Goal: Information Seeking & Learning: Learn about a topic

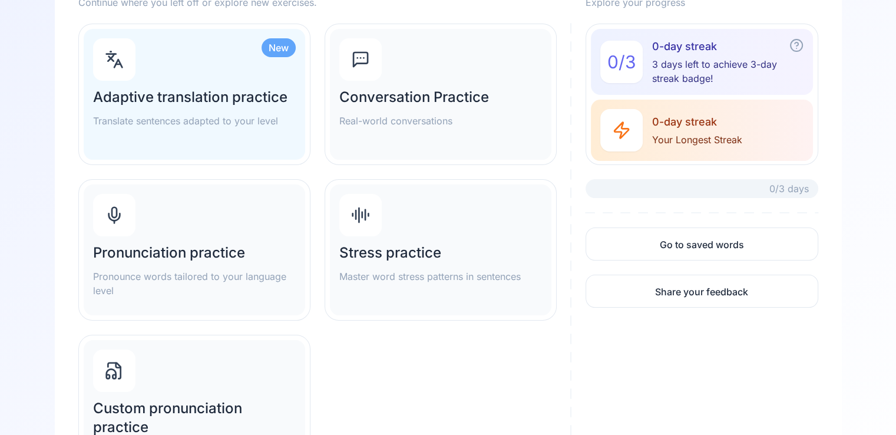
scroll to position [148, 0]
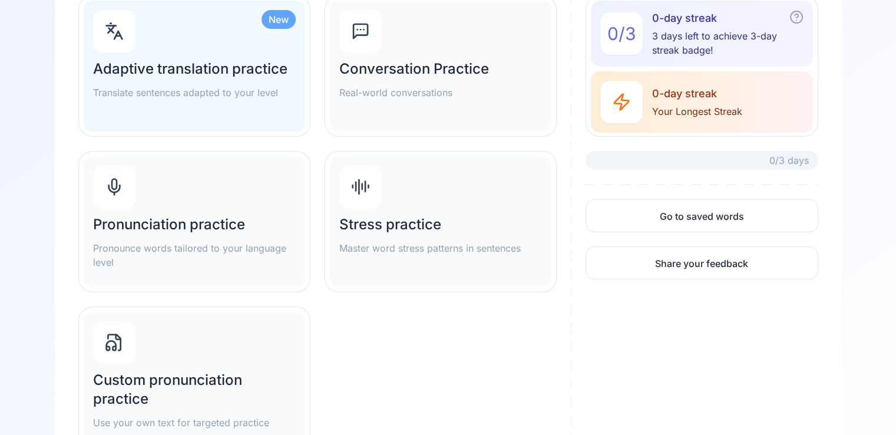
click at [477, 255] on p "Master word stress patterns in sentences" at bounding box center [440, 248] width 203 height 14
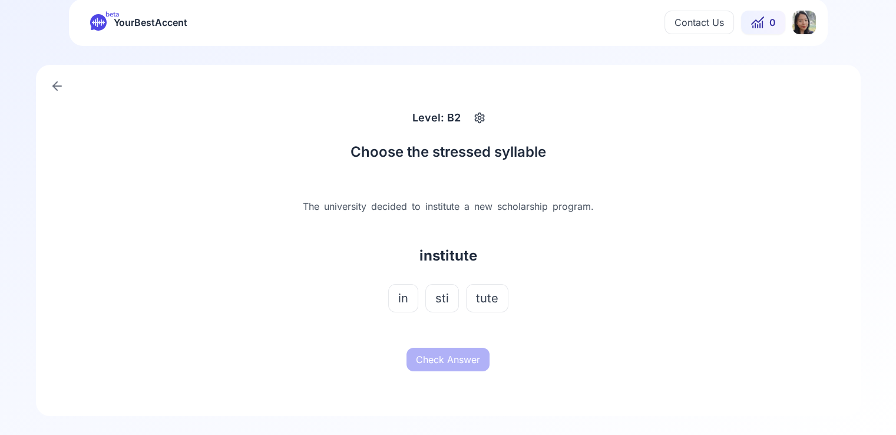
click at [478, 118] on icon "button" at bounding box center [480, 118] width 14 height 12
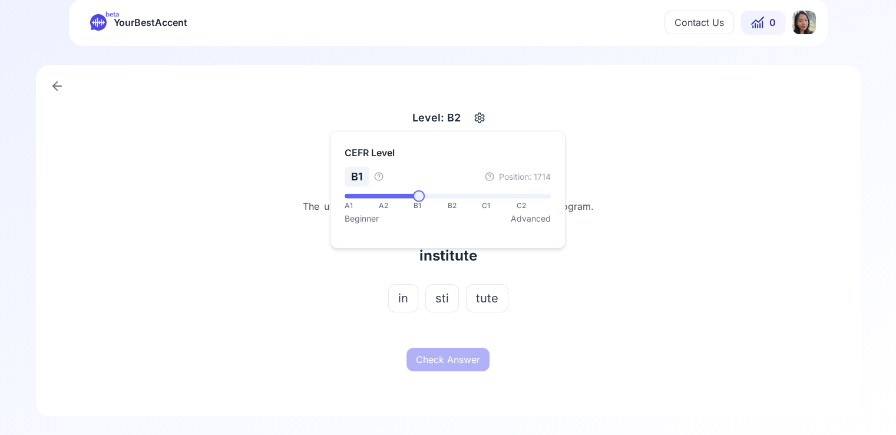
click at [417, 201] on span at bounding box center [419, 196] width 12 height 12
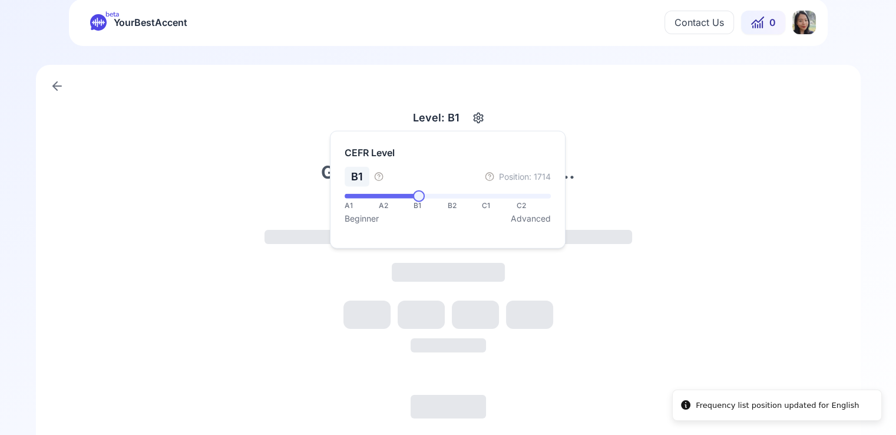
click at [699, 179] on div "Getting your exercise ready..." at bounding box center [448, 278] width 740 height 262
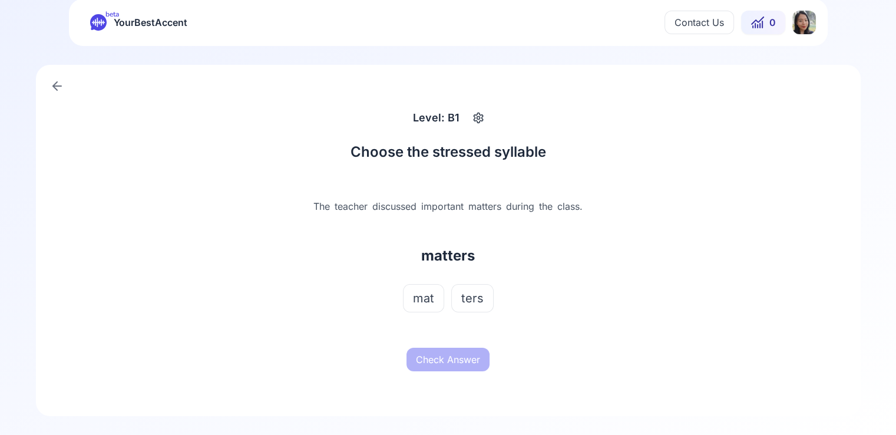
click at [428, 300] on span "mat" at bounding box center [423, 298] width 21 height 16
click at [455, 352] on button "Check Answer" at bounding box center [448, 360] width 83 height 24
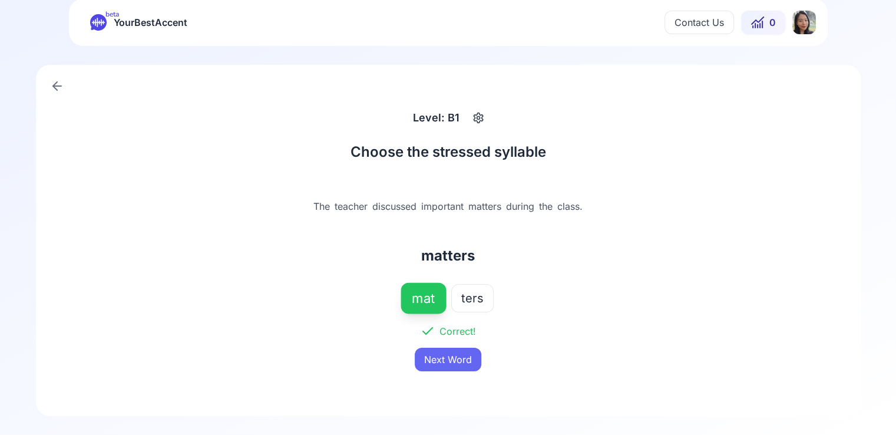
drag, startPoint x: 460, startPoint y: 352, endPoint x: 528, endPoint y: 331, distance: 71.7
click at [460, 352] on button "Next Word" at bounding box center [448, 360] width 67 height 24
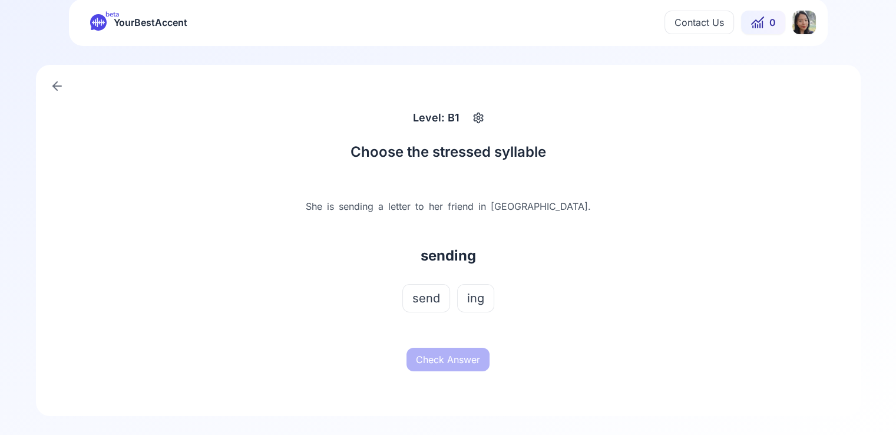
click at [427, 302] on span "send" at bounding box center [426, 298] width 28 height 16
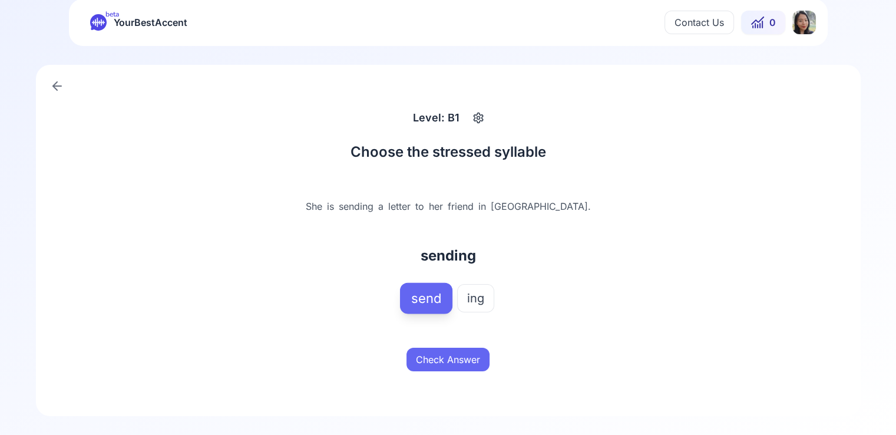
click at [459, 364] on button "Check Answer" at bounding box center [448, 360] width 83 height 24
click at [463, 364] on button "Next Word" at bounding box center [448, 360] width 67 height 24
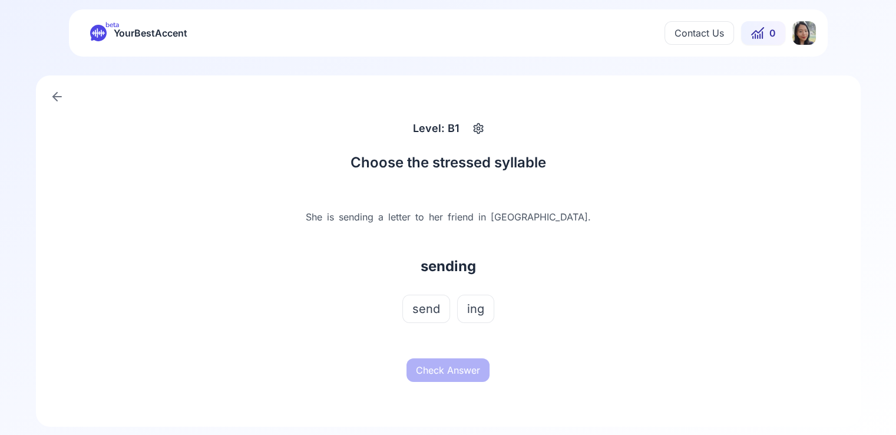
click at [424, 313] on span "send" at bounding box center [426, 309] width 28 height 16
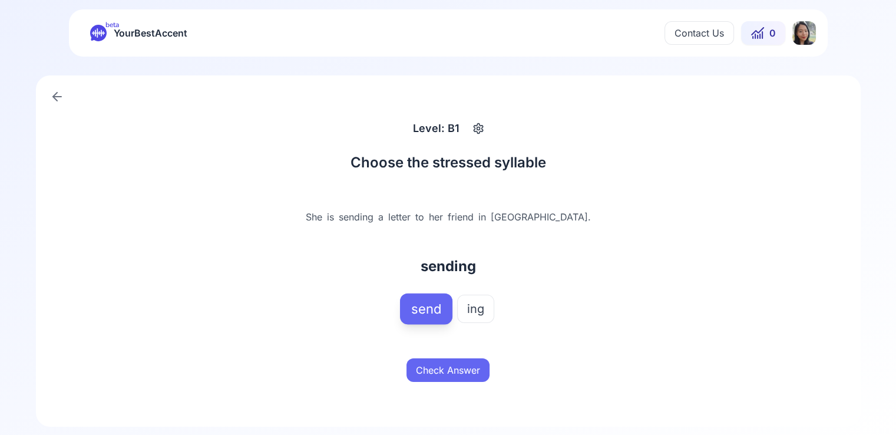
click at [460, 375] on button "Check Answer" at bounding box center [448, 370] width 83 height 24
click at [460, 375] on button "Next Word" at bounding box center [448, 370] width 67 height 24
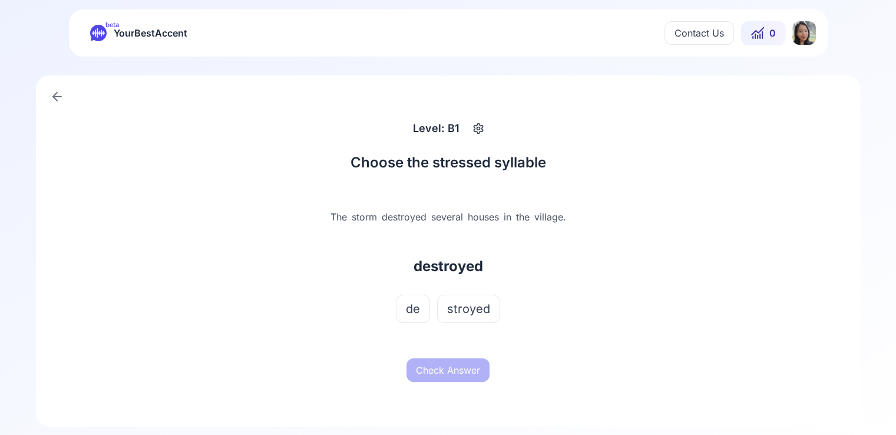
click at [480, 314] on span "stroyed" at bounding box center [468, 309] width 43 height 16
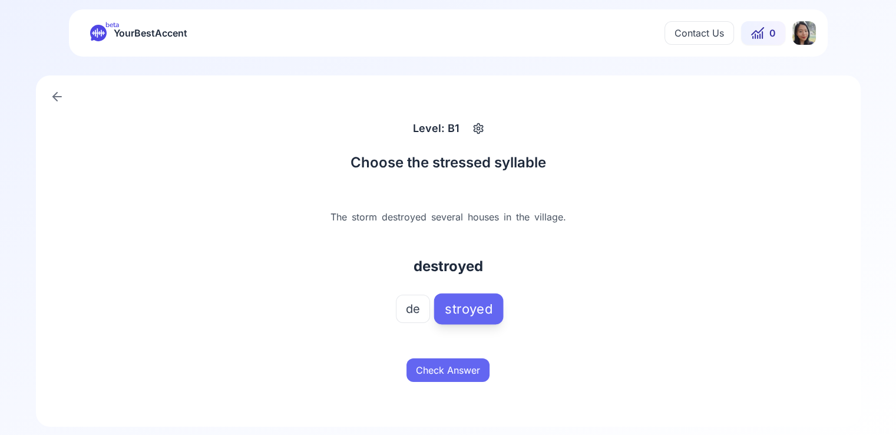
click at [480, 367] on button "Check Answer" at bounding box center [448, 370] width 83 height 24
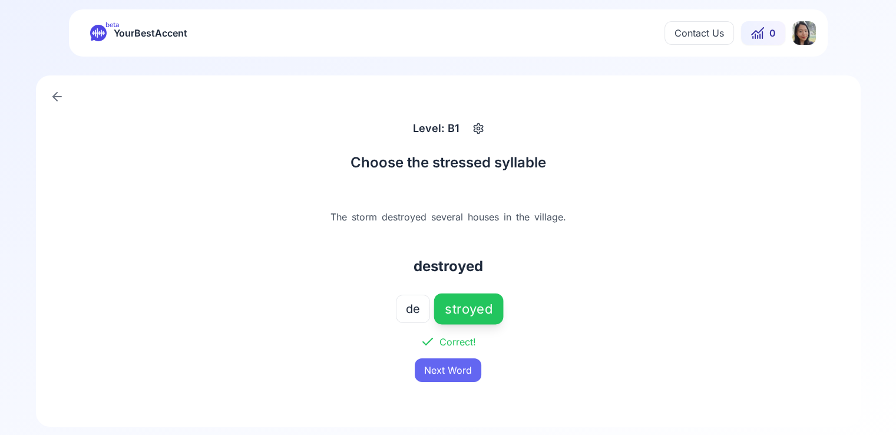
click at [448, 372] on button "Next Word" at bounding box center [448, 370] width 67 height 24
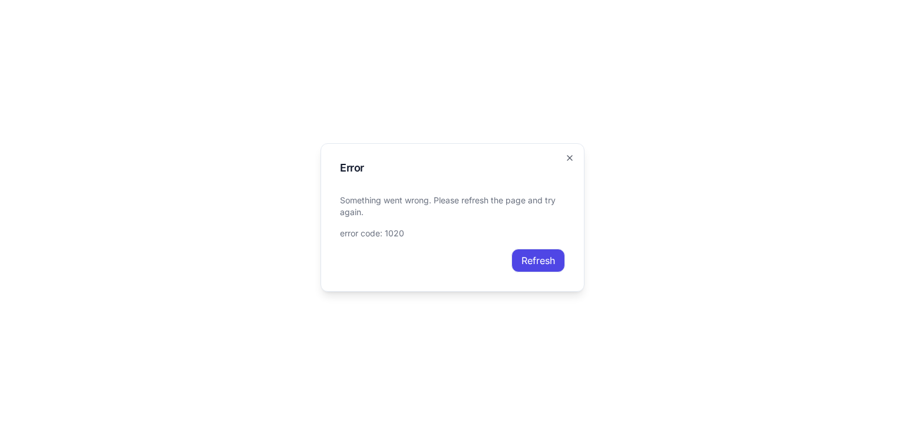
click at [548, 267] on button "Refresh" at bounding box center [538, 261] width 54 height 24
